Goal: Ask a question: Seek information or help from site administrators or community

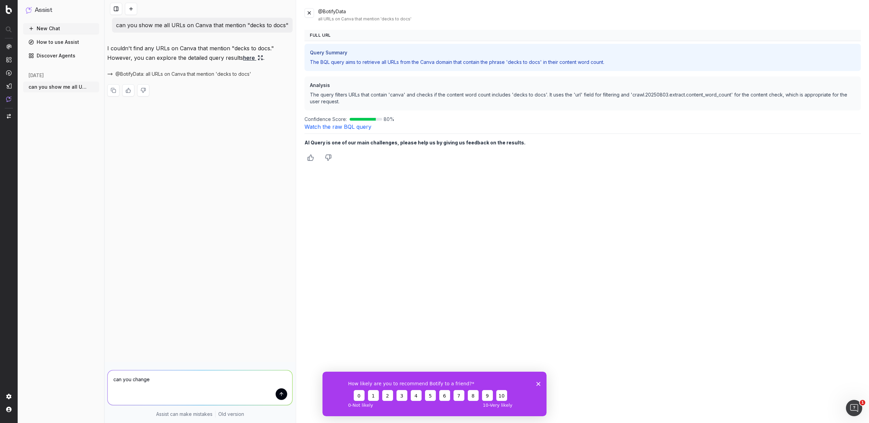
click at [195, 388] on textarea "can you change" at bounding box center [200, 387] width 185 height 35
type textarea "can you show me URL where they feature "decks to docs" across the text on the p…"
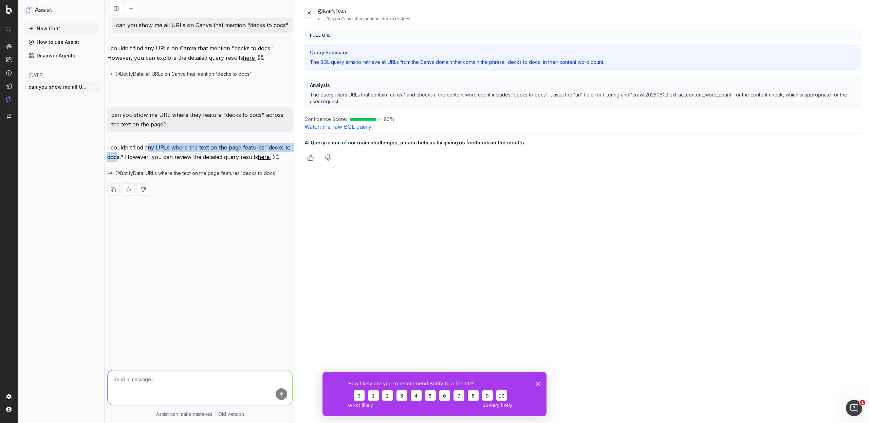
drag, startPoint x: 137, startPoint y: 104, endPoint x: 250, endPoint y: 102, distance: 112.8
click at [250, 143] on p "I couldn't find any URLs where the text on the page features "decks to docs." H…" at bounding box center [199, 152] width 185 height 19
click at [258, 152] on link "here" at bounding box center [268, 157] width 20 height 10
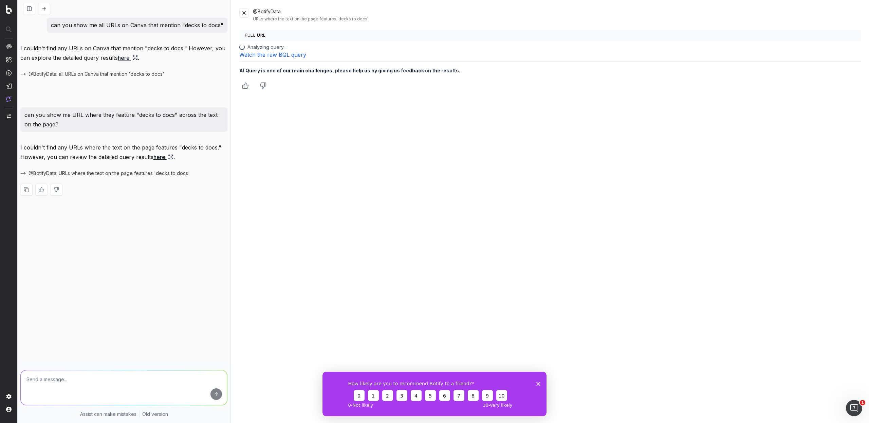
click at [66, 380] on textarea at bounding box center [124, 387] width 206 height 35
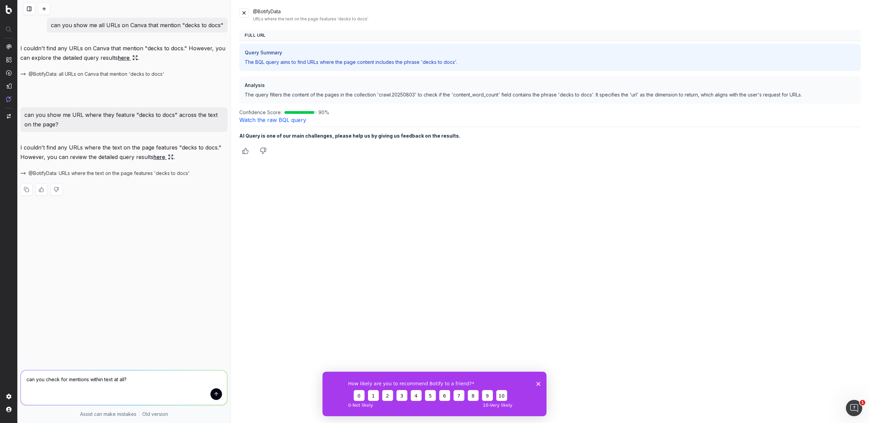
type textarea "can you check for mentions within text at all?"
click at [251, 116] on link "Watch the raw BQL query" at bounding box center [272, 119] width 67 height 7
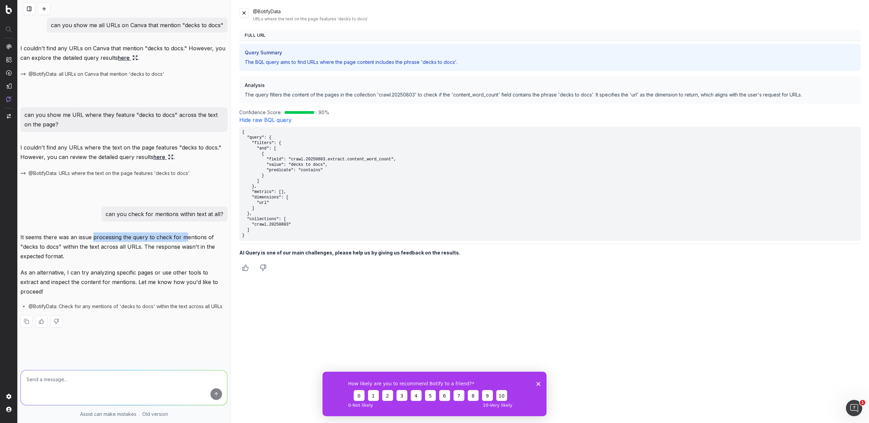
drag, startPoint x: 153, startPoint y: 173, endPoint x: 83, endPoint y: 168, distance: 70.1
click at [83, 232] on p "It seems there was an issue processing the query to check for mentions of "deck…" at bounding box center [123, 246] width 207 height 29
click at [170, 232] on p "It seems there was an issue processing the query to check for mentions of "deck…" at bounding box center [123, 246] width 207 height 29
click at [123, 385] on textarea at bounding box center [124, 387] width 206 height 35
type textarea "ok, let's try to check mentions of "decks to docs" under any URL containing /do…"
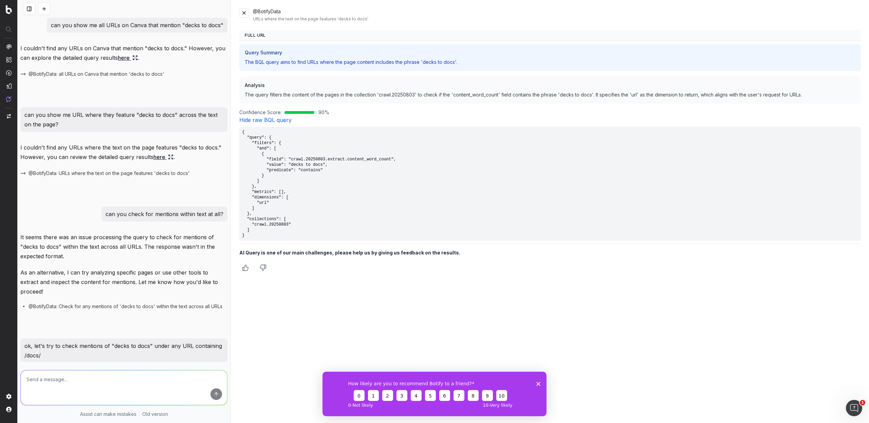
click at [167, 374] on div "It seems there was another issue processing the query to check for mentions of …" at bounding box center [123, 427] width 207 height 106
drag, startPoint x: 184, startPoint y: 266, endPoint x: 69, endPoint y: 254, distance: 115.7
click at [69, 374] on div "It seems there was another issue processing the query to check for mentions of …" at bounding box center [123, 427] width 207 height 106
click at [139, 409] on p "As an alternative, I can analyze specific URLs under the "/docs/" section or us…" at bounding box center [123, 423] width 207 height 29
